Goal: Task Accomplishment & Management: Manage account settings

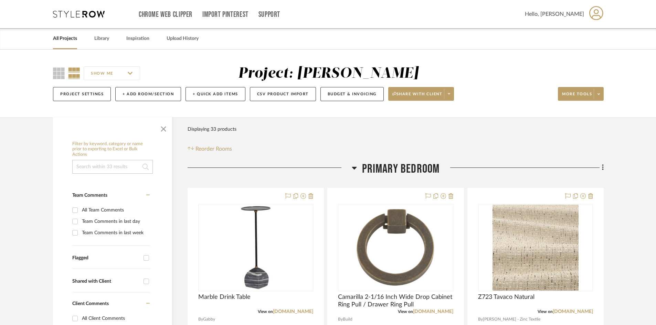
click at [90, 17] on icon at bounding box center [79, 14] width 52 height 7
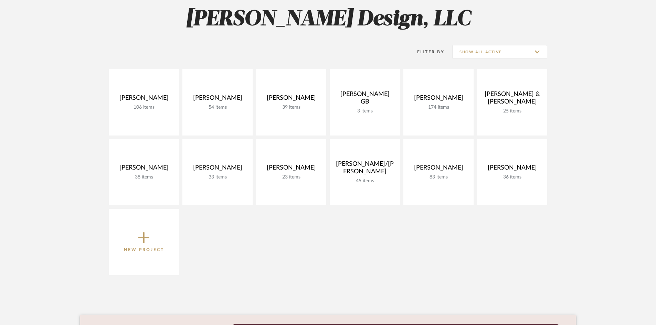
scroll to position [103, 0]
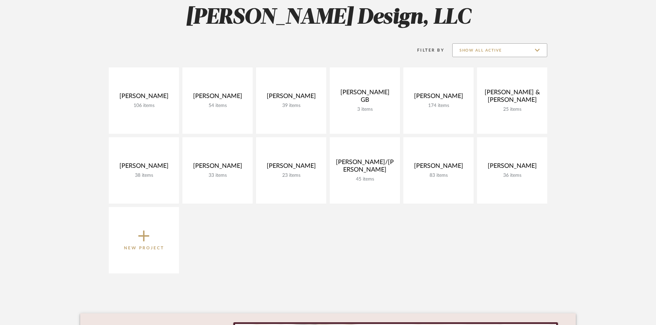
click at [537, 50] on input "Show All Active" at bounding box center [499, 50] width 95 height 14
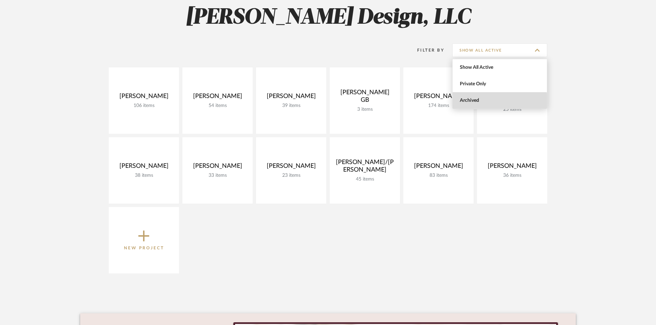
click at [473, 101] on span "Archived" at bounding box center [501, 101] width 82 height 6
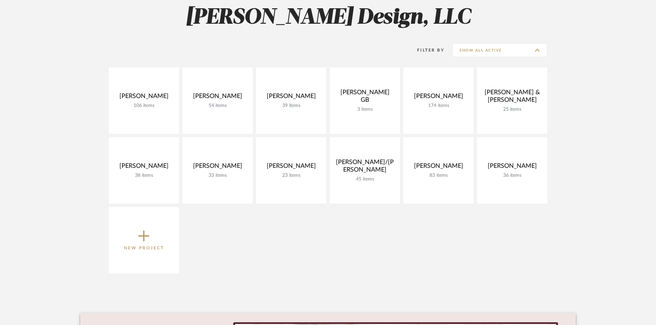
type input "Archived"
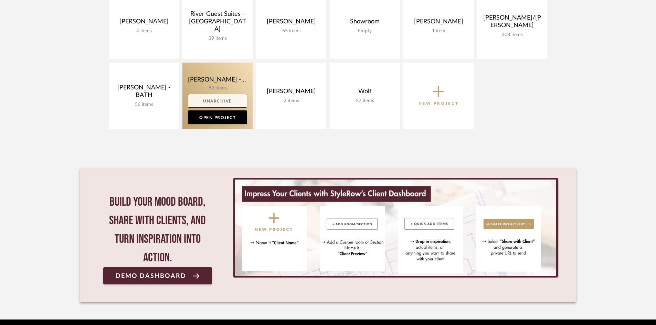
scroll to position [585, 0]
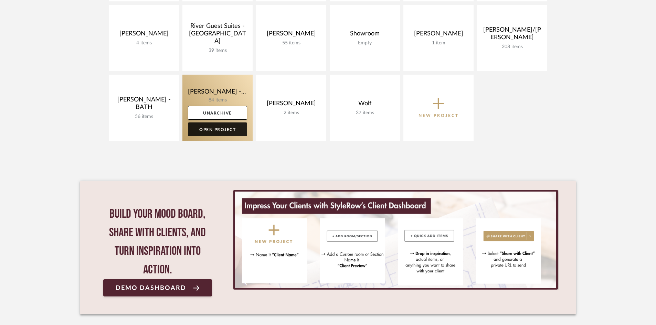
click at [209, 128] on link "Open Project" at bounding box center [217, 130] width 59 height 14
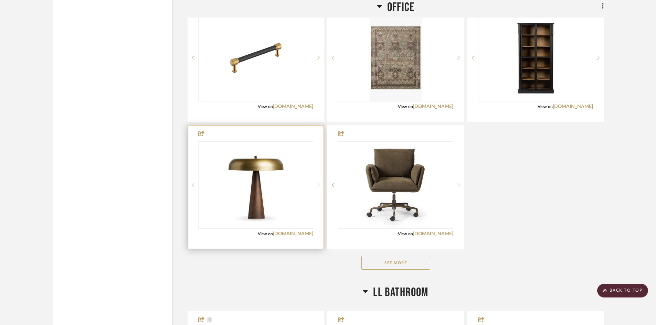
scroll to position [1343, 0]
click at [292, 208] on div at bounding box center [255, 184] width 115 height 87
click at [241, 237] on div "View on [DOMAIN_NAME]" at bounding box center [255, 234] width 115 height 6
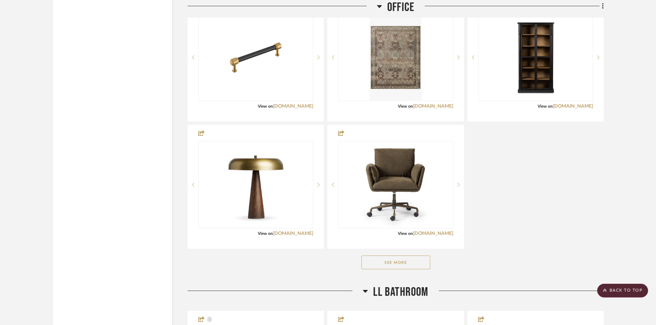
click at [410, 265] on button "See More" at bounding box center [396, 263] width 69 height 14
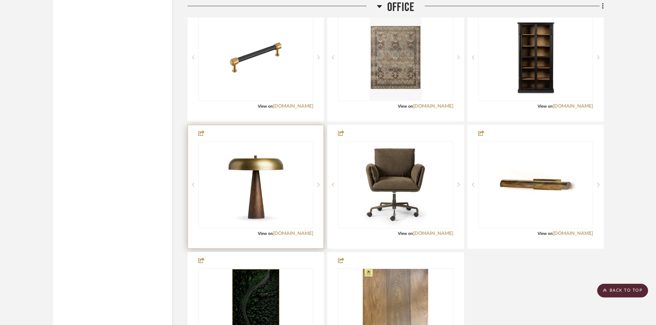
click at [233, 238] on div at bounding box center [256, 186] width 136 height 123
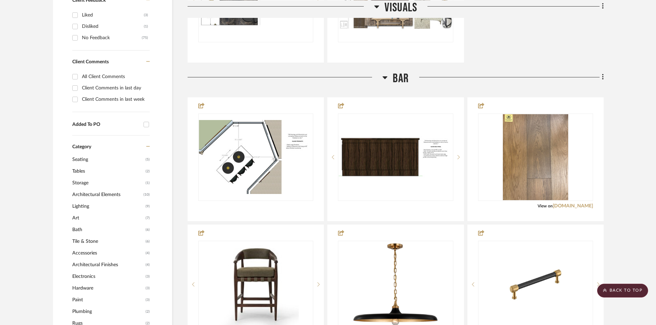
scroll to position [0, 0]
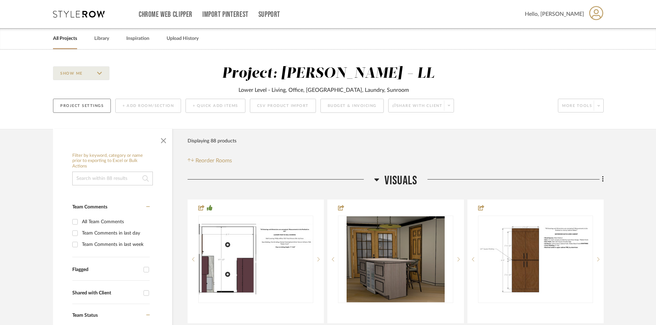
click at [88, 101] on button "Project Settings" at bounding box center [82, 106] width 58 height 14
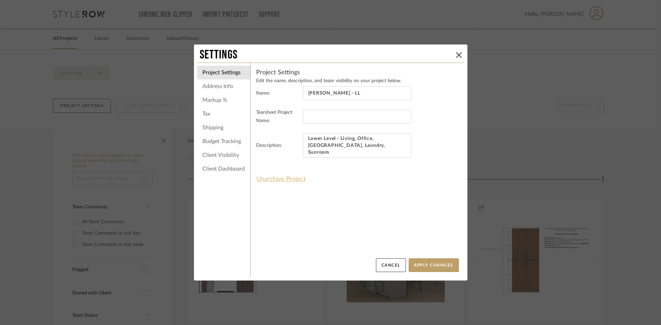
click at [285, 178] on button "Unarchive Project" at bounding box center [281, 180] width 50 height 12
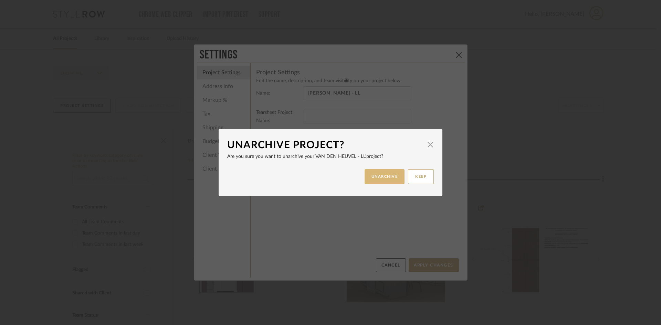
click at [388, 179] on button "UNARCHIVE" at bounding box center [385, 176] width 40 height 15
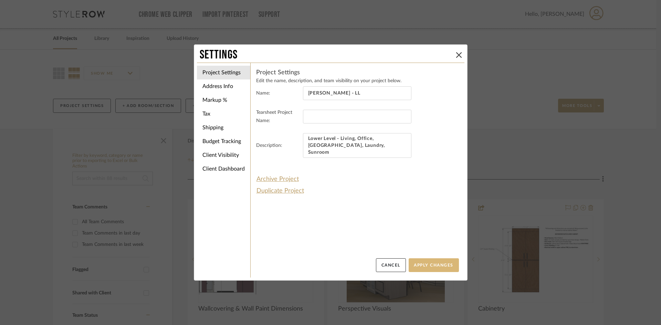
click at [427, 265] on button "Apply Changes" at bounding box center [434, 266] width 50 height 14
click at [440, 268] on button "Apply Changes" at bounding box center [434, 266] width 50 height 14
click at [456, 56] on icon at bounding box center [459, 55] width 6 height 6
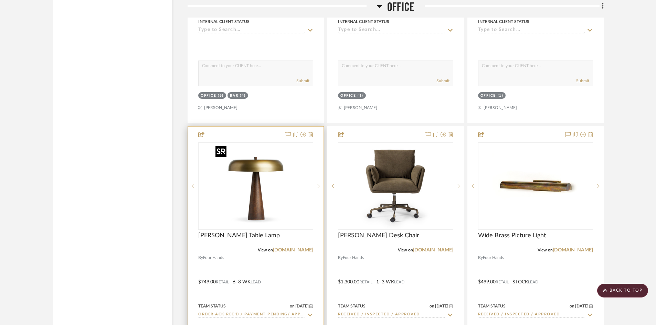
scroll to position [2995, 0]
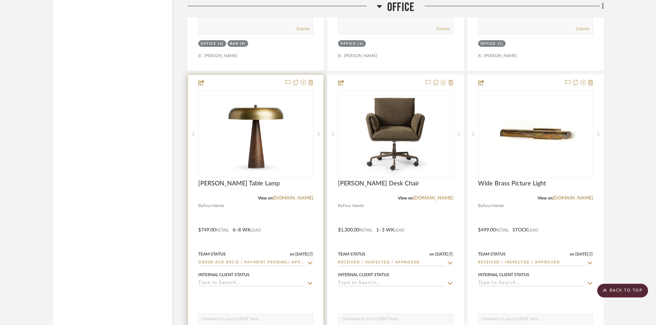
click at [278, 212] on div at bounding box center [256, 225] width 136 height 301
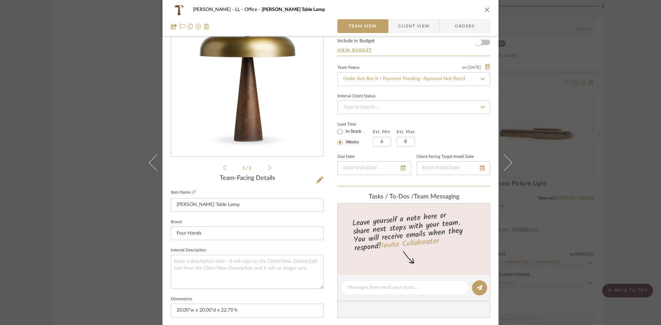
scroll to position [34, 0]
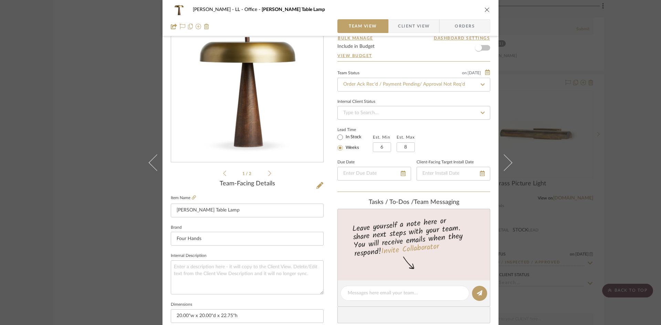
click at [287, 224] on fieldset "Brand Four Hands" at bounding box center [247, 234] width 153 height 23
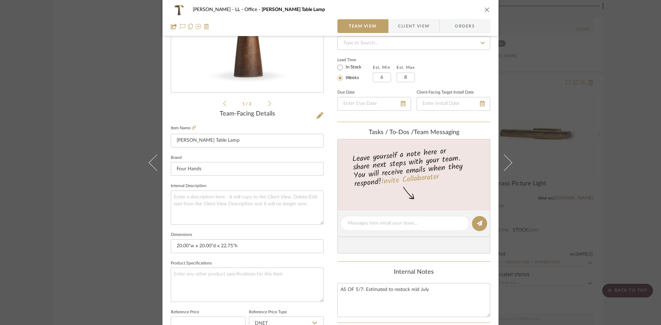
scroll to position [172, 0]
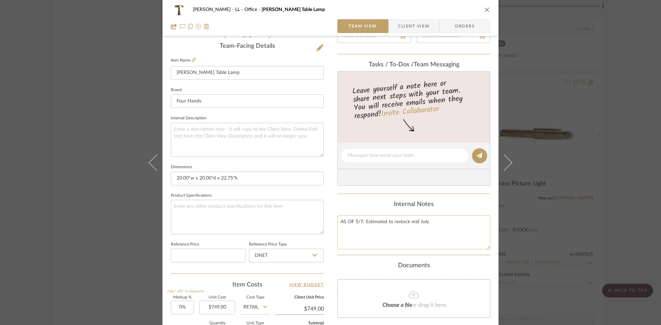
click at [433, 231] on textarea "AS OF 5/7: Estimated to restock mid July" at bounding box center [413, 233] width 153 height 34
click at [339, 220] on textarea "AS OF 5/7: Estimated to restock mid July" at bounding box center [413, 233] width 153 height 34
click at [340, 221] on textarea "AS OF 5/7: Estimated to restock mid July" at bounding box center [413, 233] width 153 height 34
paste textarea "28923"
click at [353, 229] on textarea "STOCK #28923 AS OF 5/7: Estimated to restock mid July" at bounding box center [413, 233] width 153 height 34
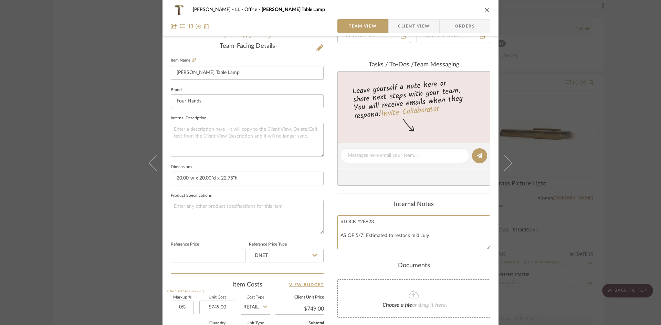
type textarea "STOCK #28923 AS OF 5/7: Estimated to restock mid July"
click at [482, 208] on div "Internal Notes" at bounding box center [413, 205] width 153 height 8
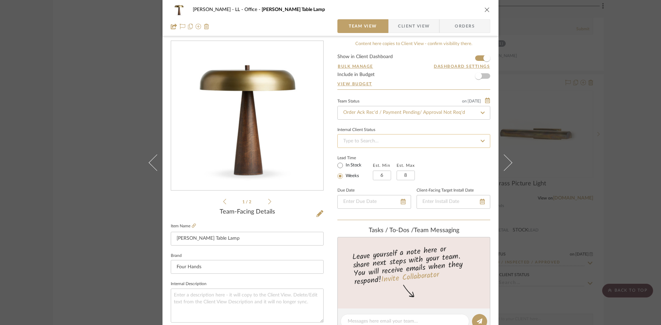
scroll to position [0, 0]
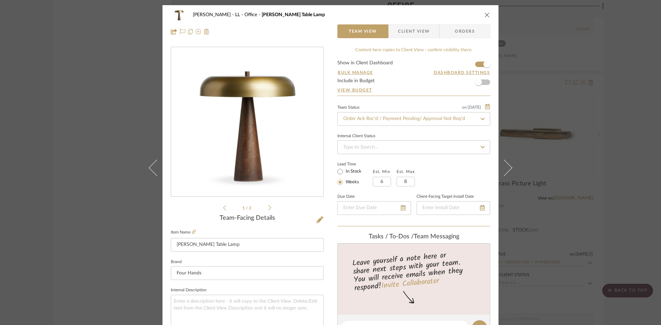
click at [481, 118] on icon at bounding box center [483, 119] width 4 height 2
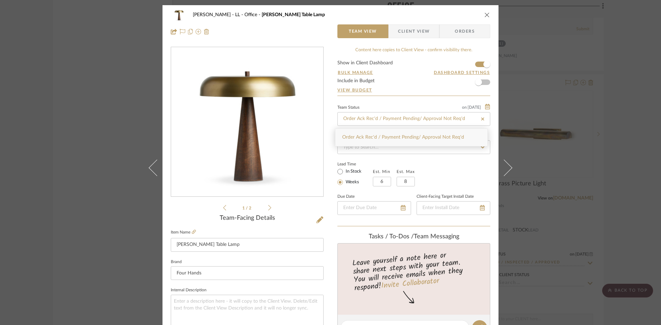
click at [481, 118] on icon at bounding box center [483, 119] width 6 height 5
type input "[DATE]"
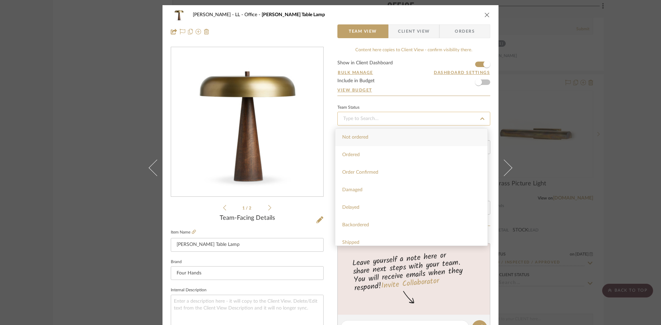
type input "[DATE]"
type input "rece"
click at [404, 206] on span "Received / Inspected / Approved" at bounding box center [377, 207] width 70 height 5
type input "[DATE]"
type input "Received / Inspected / Approved"
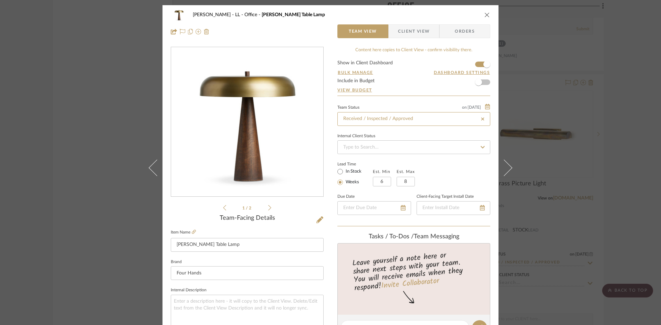
type input "Received / Inspected / Approved"
click at [460, 181] on div "Lead Time In Stock Weeks Est. Min 6 Est. Max 8" at bounding box center [413, 173] width 153 height 27
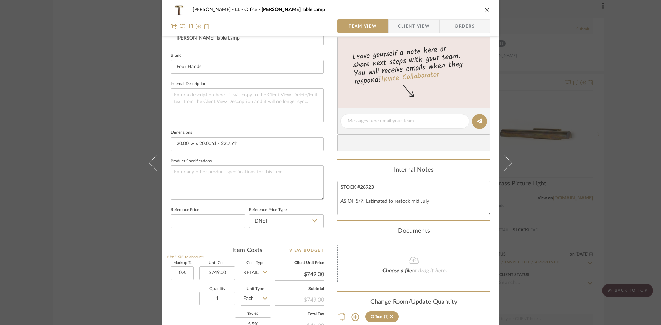
click at [462, 233] on div "Documents" at bounding box center [413, 232] width 153 height 8
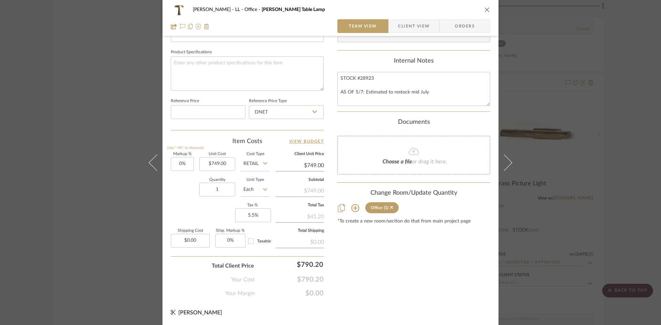
scroll to position [109, 0]
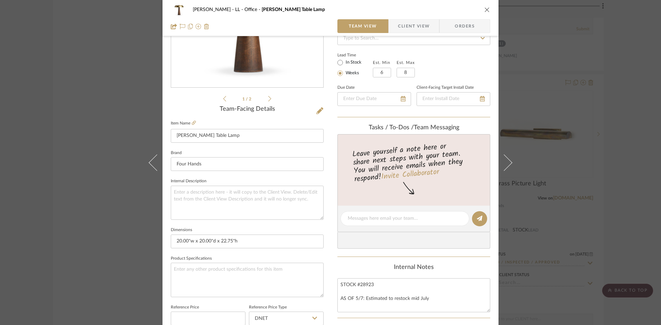
click at [487, 11] on icon "close" at bounding box center [487, 10] width 6 height 6
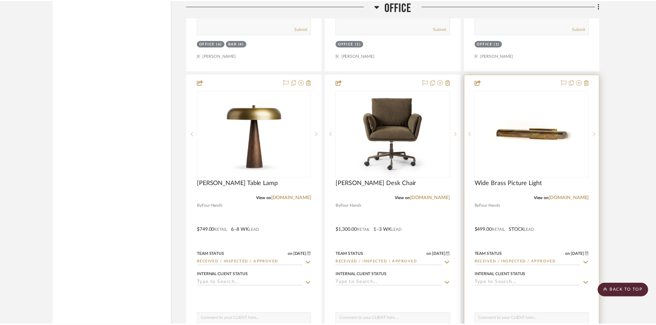
scroll to position [2995, 0]
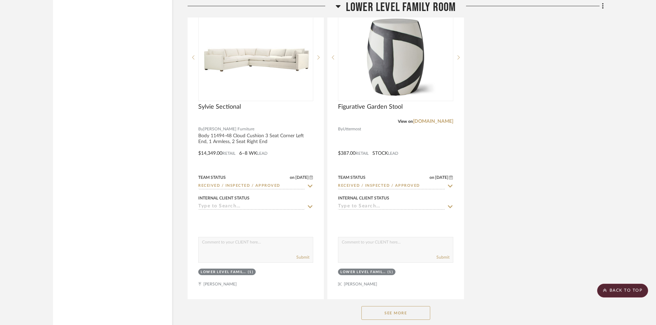
scroll to position [0, 0]
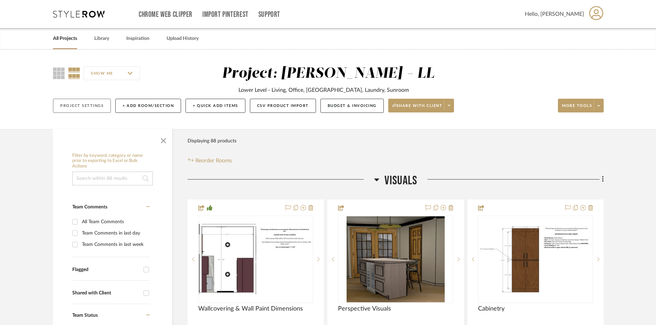
click at [94, 107] on button "Project Settings" at bounding box center [82, 106] width 58 height 14
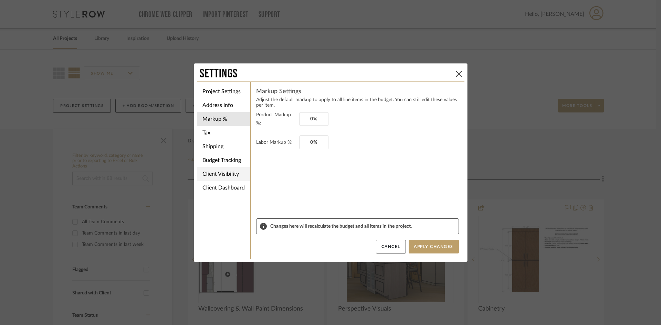
click at [211, 173] on li "Client Visibility" at bounding box center [223, 174] width 53 height 14
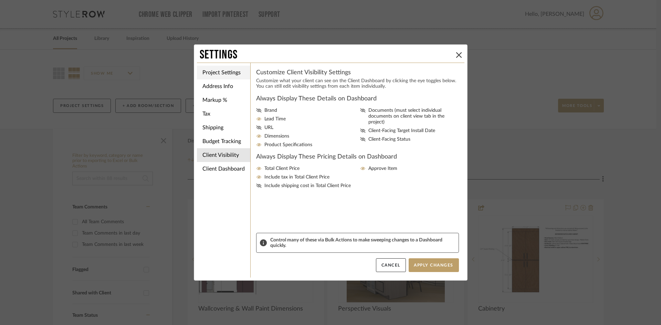
click at [209, 72] on li "Project Settings" at bounding box center [223, 73] width 53 height 14
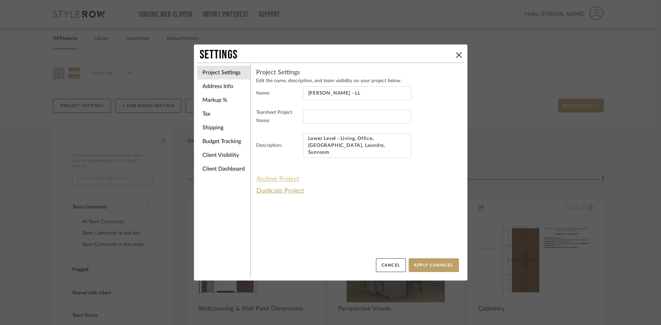
click at [280, 180] on button "Archive Project" at bounding box center [277, 180] width 43 height 12
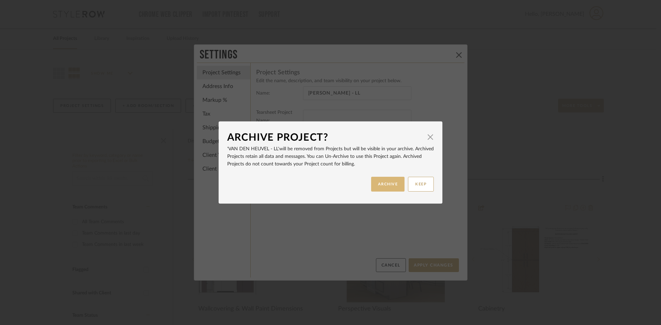
click at [396, 186] on button "ARCHIVE" at bounding box center [388, 184] width 34 height 15
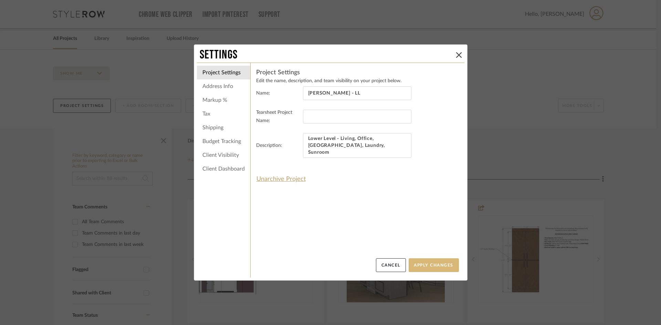
click at [441, 266] on button "Apply Changes" at bounding box center [434, 266] width 50 height 14
click at [457, 53] on icon at bounding box center [459, 55] width 6 height 6
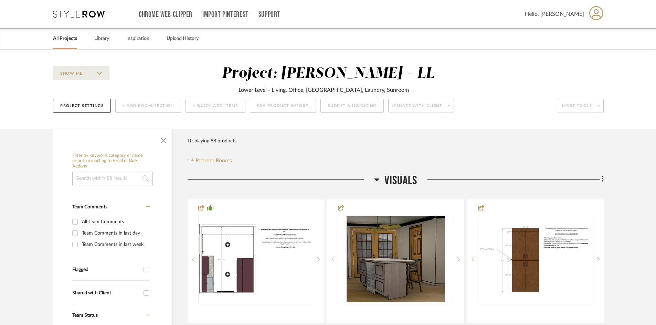
click at [99, 15] on icon at bounding box center [79, 14] width 52 height 7
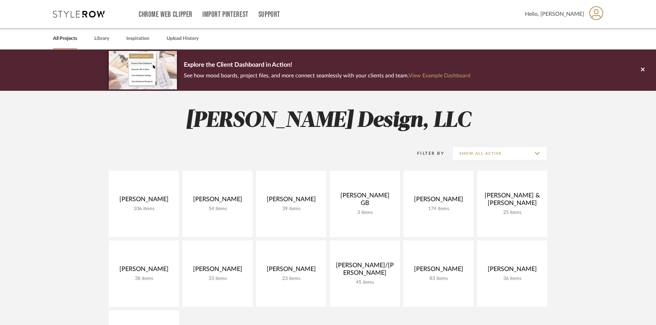
click at [24, 194] on project-collections "Explore the Client Dashboard in Action! See how mood boards, project files, and…" at bounding box center [328, 309] width 656 height 518
